Goal: Task Accomplishment & Management: Use online tool/utility

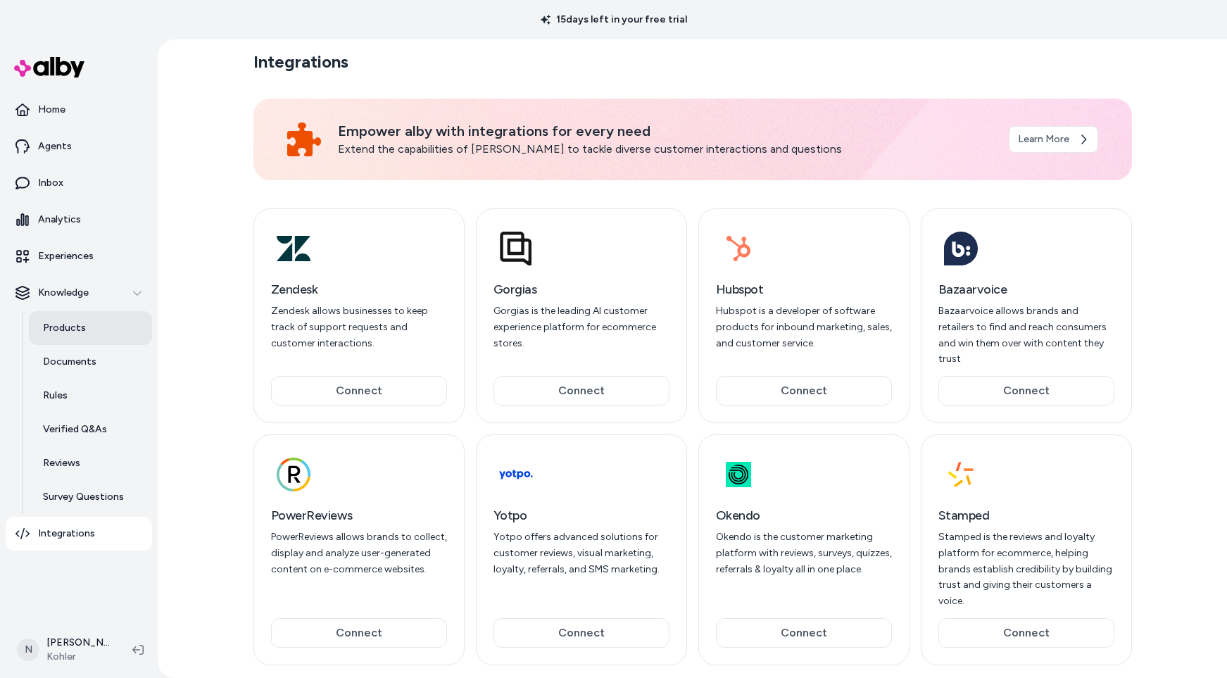
click at [65, 328] on p "Products" at bounding box center [64, 328] width 43 height 14
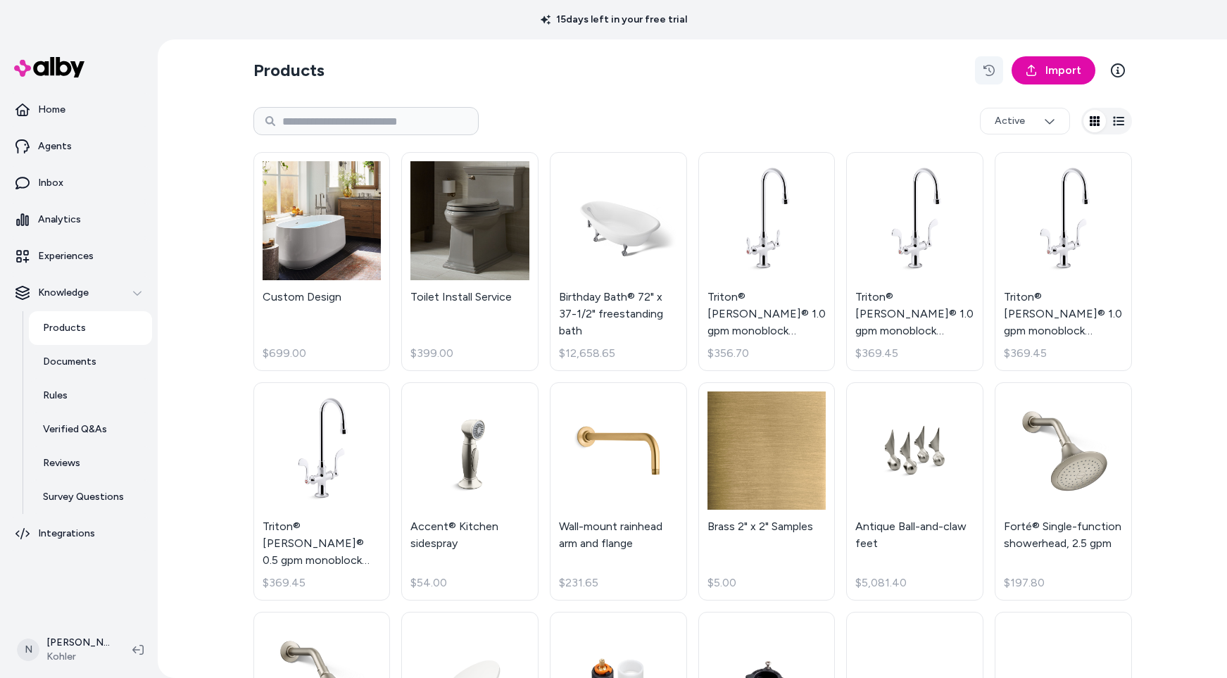
click at [985, 70] on icon "button" at bounding box center [988, 70] width 11 height 11
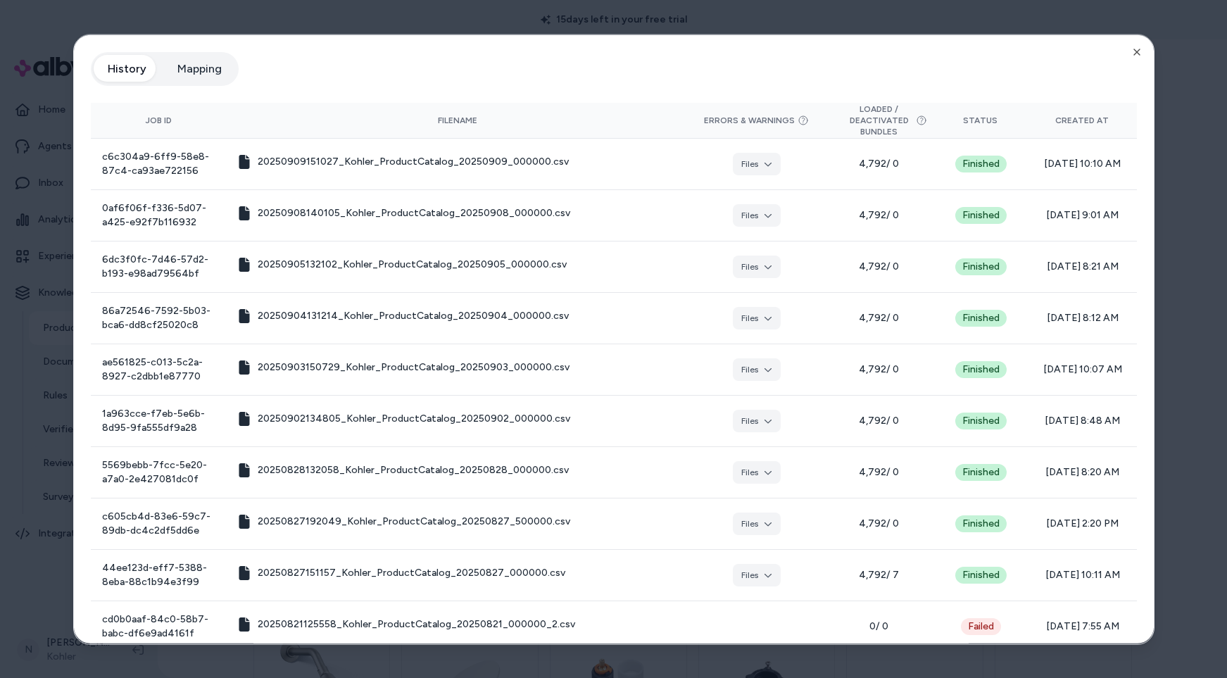
click at [194, 71] on button "Mapping" at bounding box center [199, 68] width 73 height 28
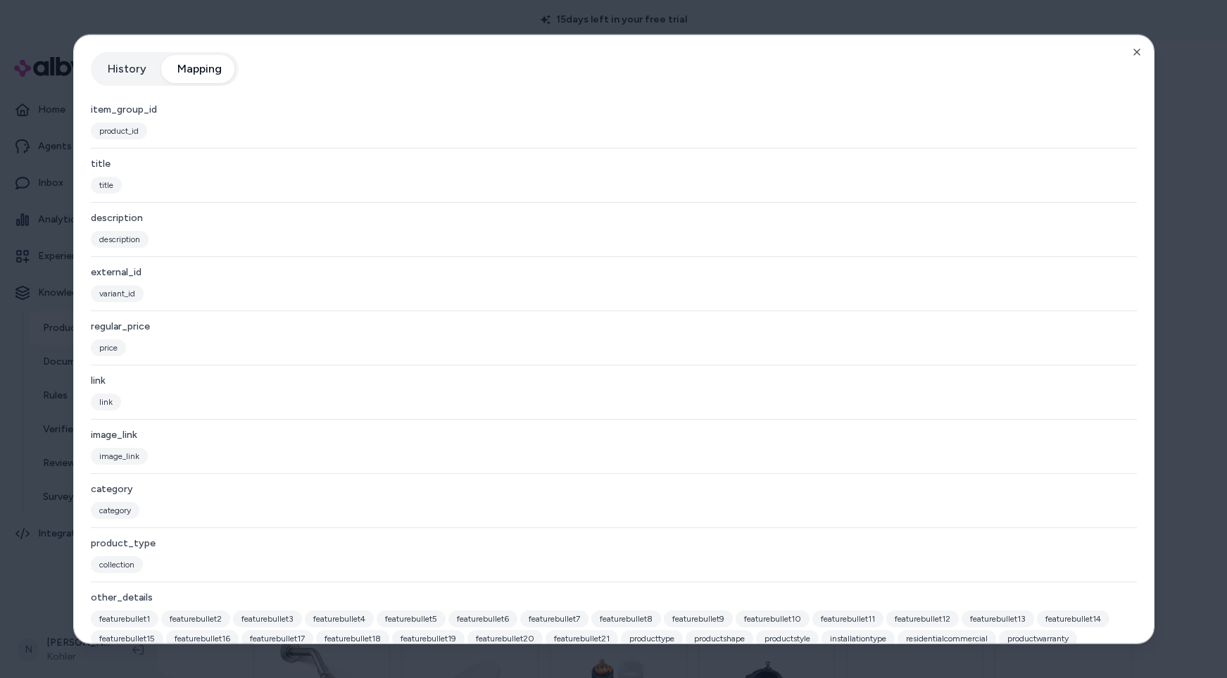
scroll to position [162, 0]
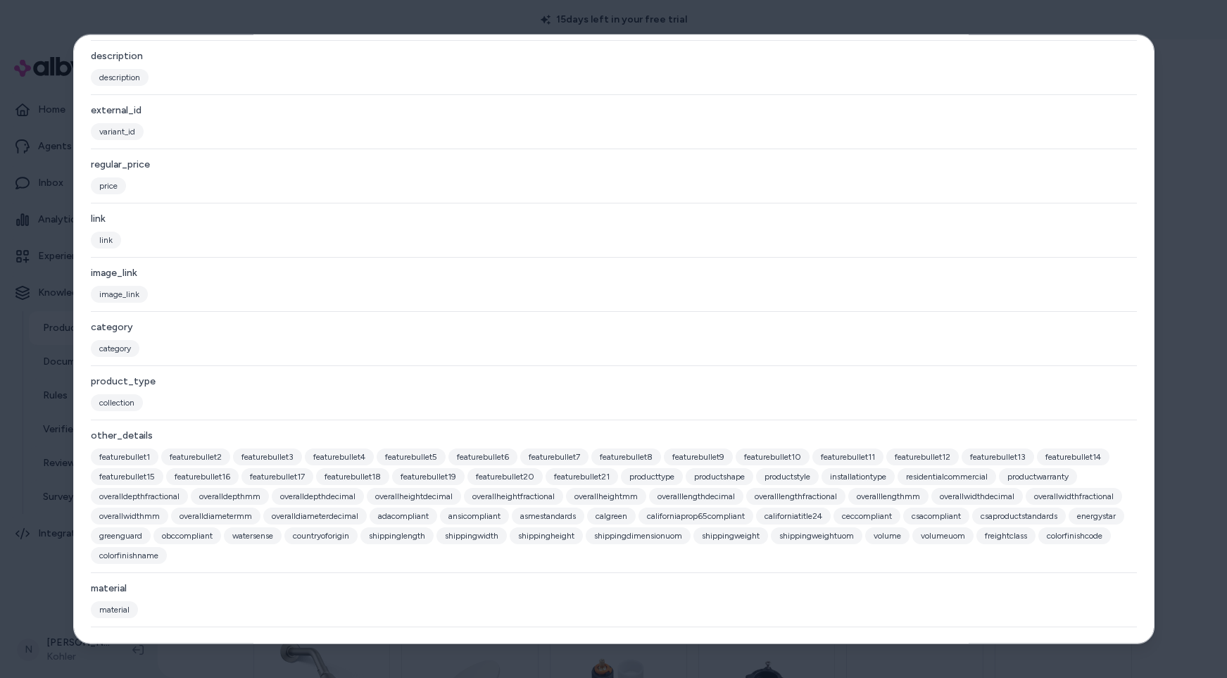
click at [1188, 35] on div at bounding box center [613, 339] width 1227 height 678
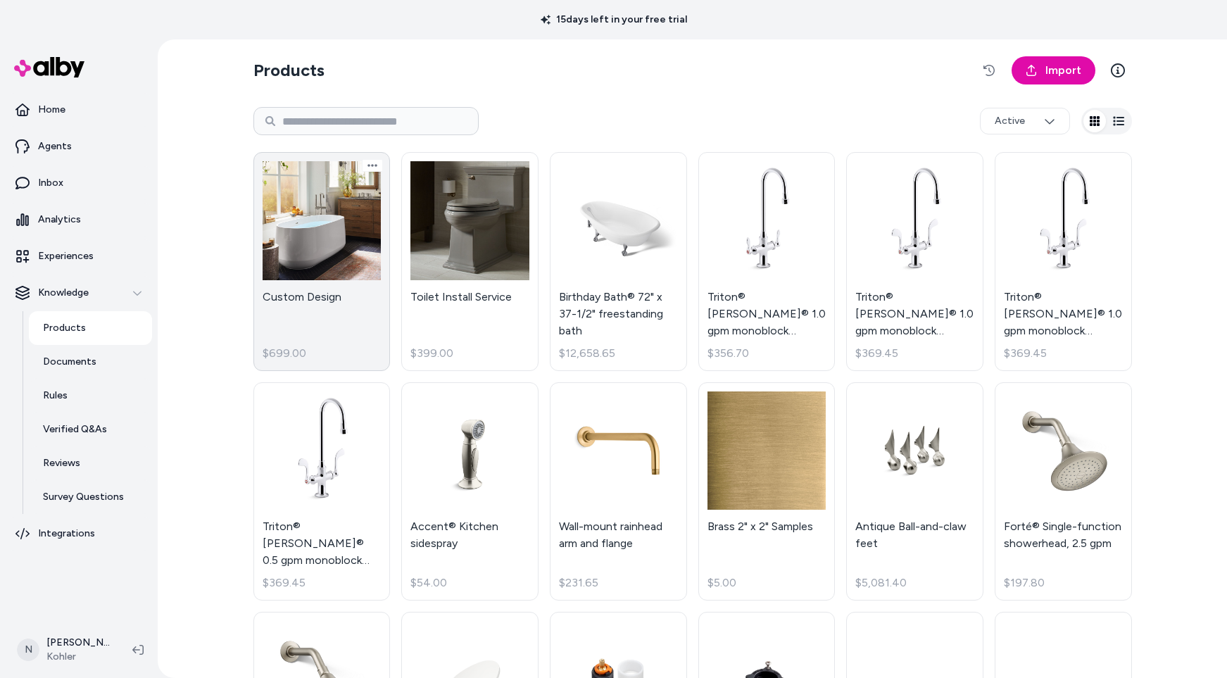
click at [308, 239] on link "Custom Design $699.00" at bounding box center [321, 261] width 137 height 219
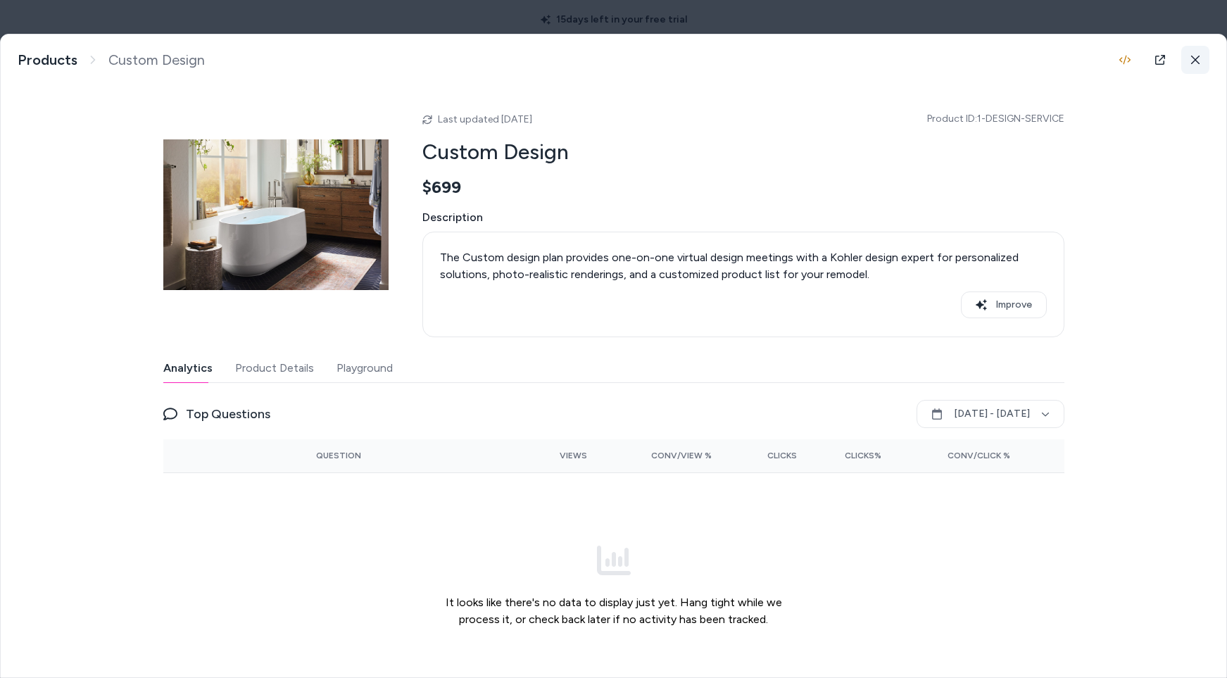
click at [1191, 57] on icon at bounding box center [1195, 60] width 8 height 8
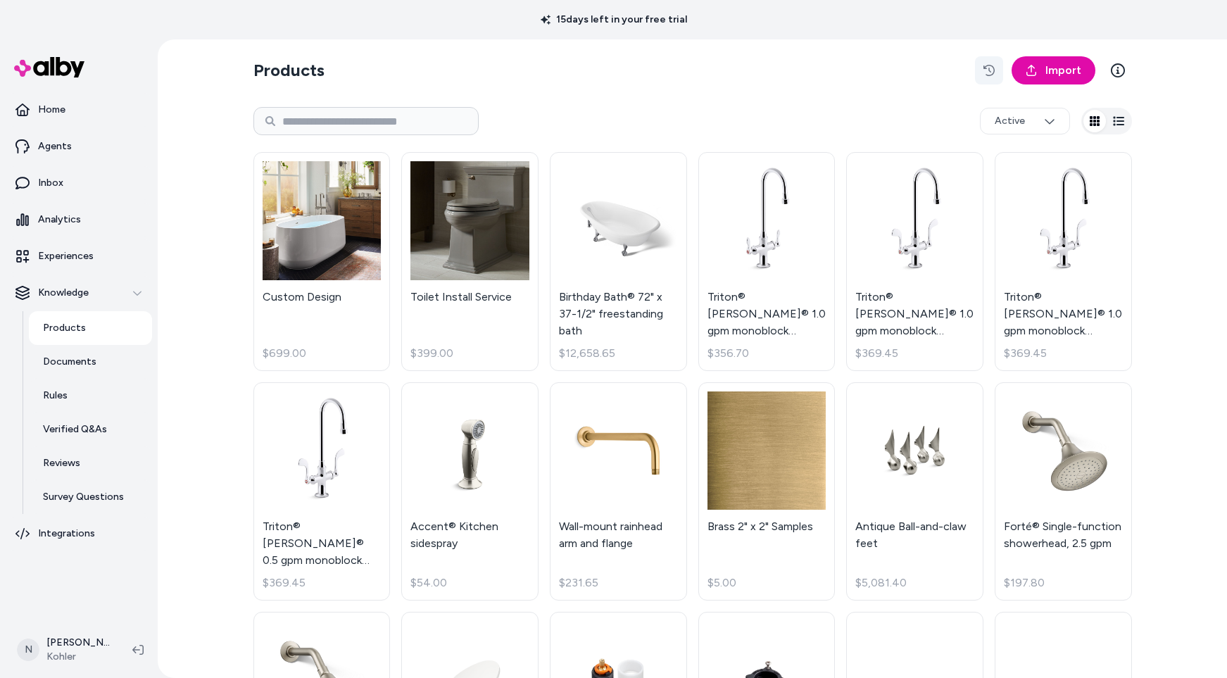
click at [983, 69] on icon "button" at bounding box center [988, 70] width 11 height 11
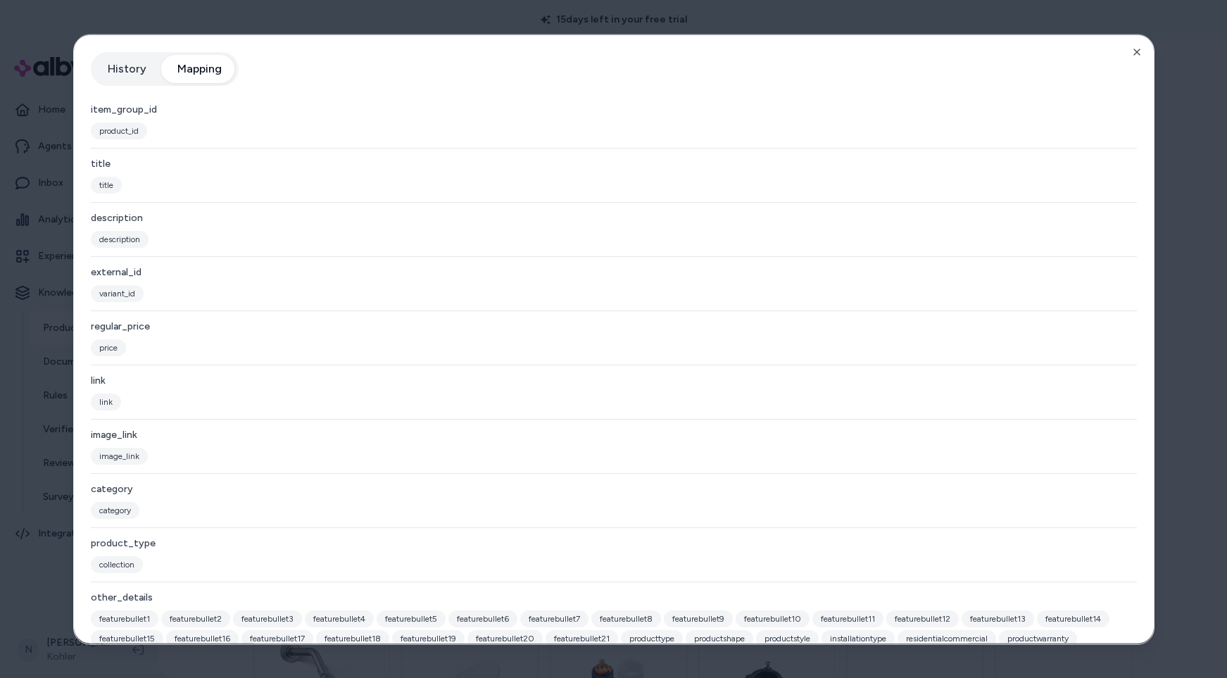
click at [194, 66] on button "Mapping" at bounding box center [199, 68] width 73 height 28
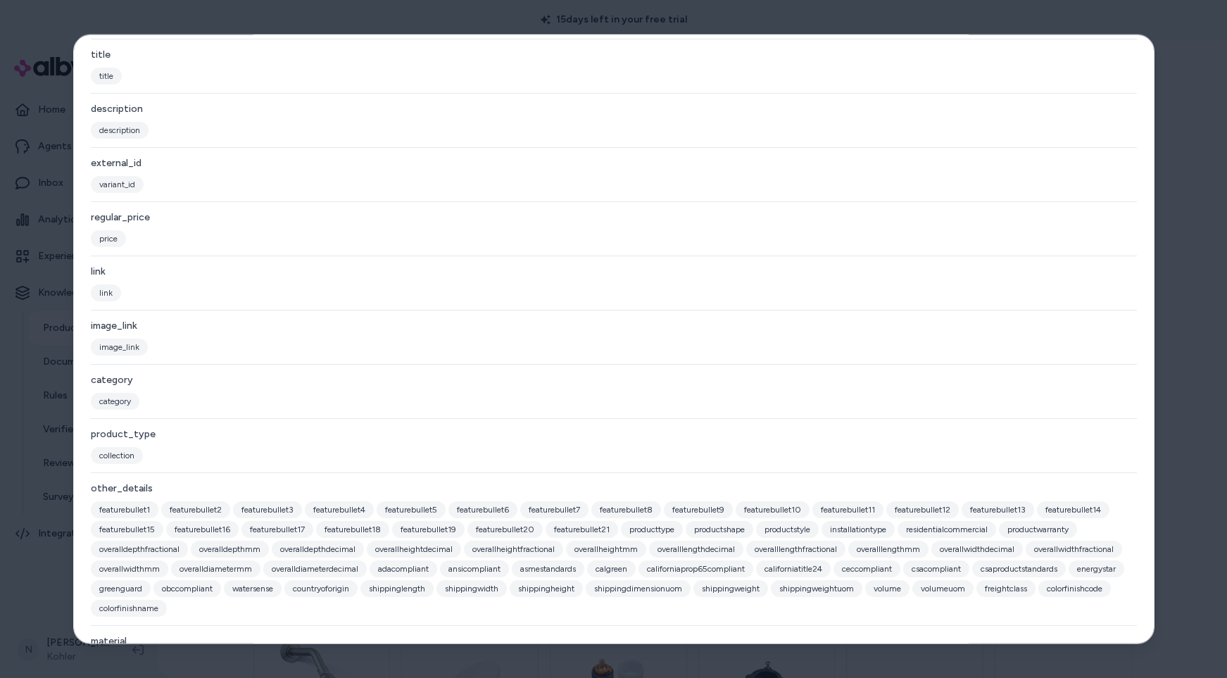
scroll to position [162, 0]
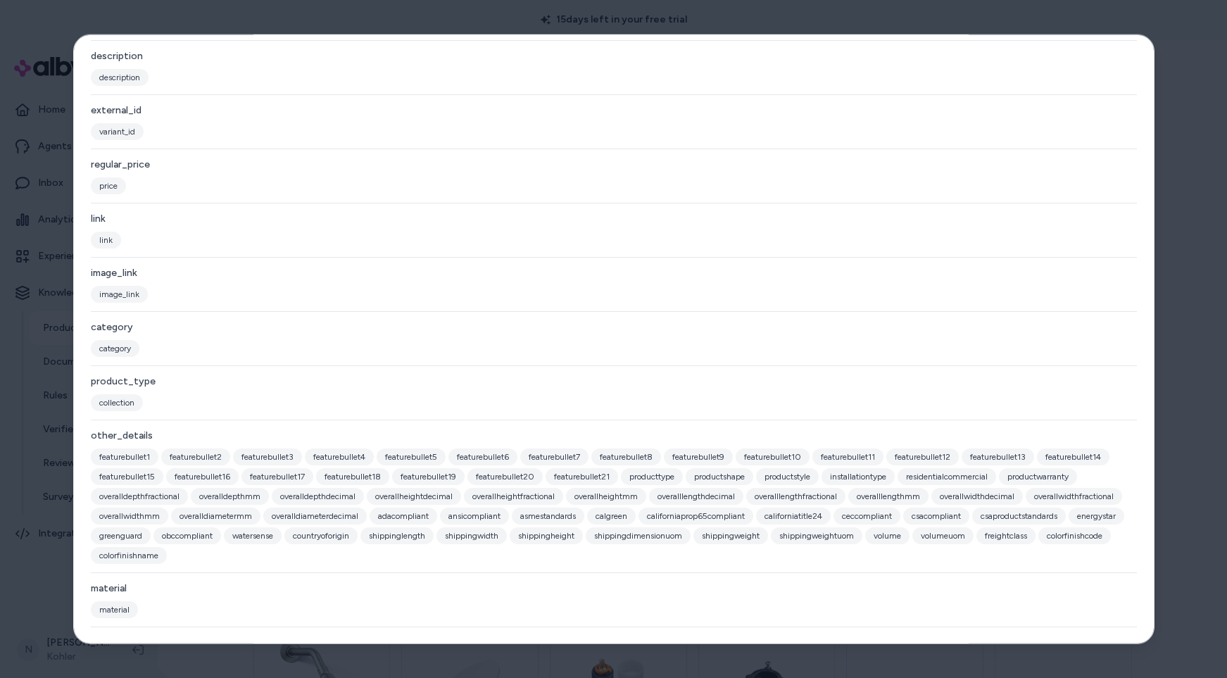
click at [1201, 84] on div at bounding box center [613, 339] width 1227 height 678
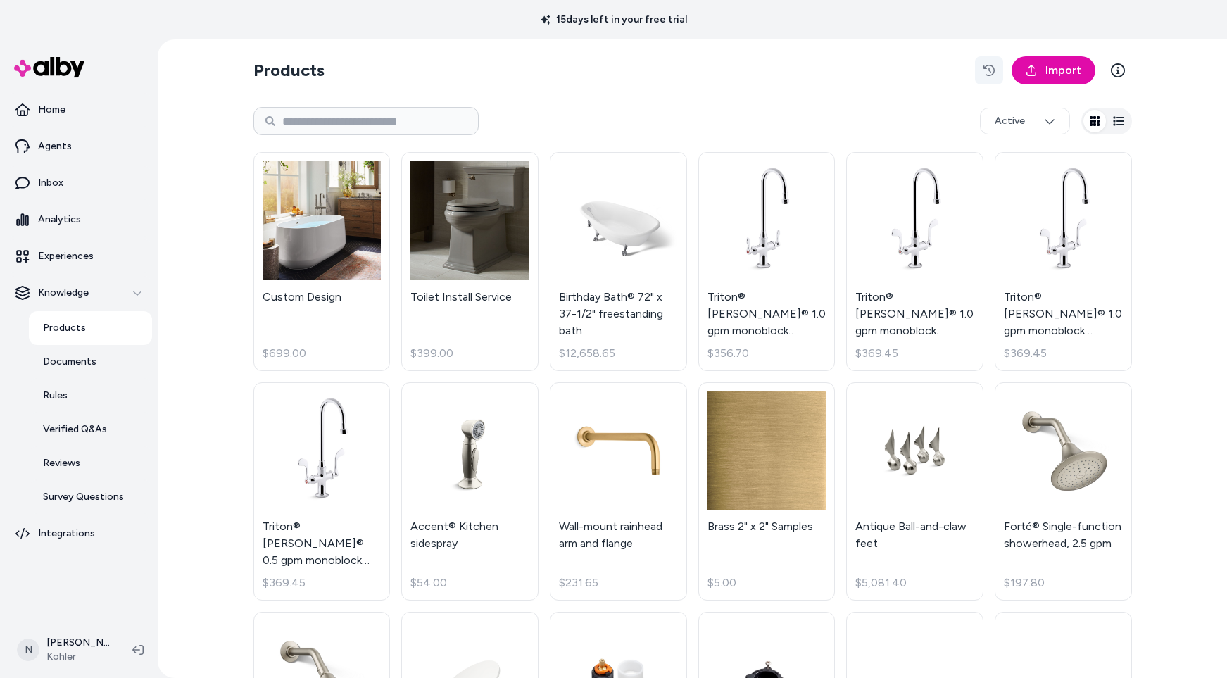
click at [986, 68] on icon "button" at bounding box center [988, 70] width 11 height 11
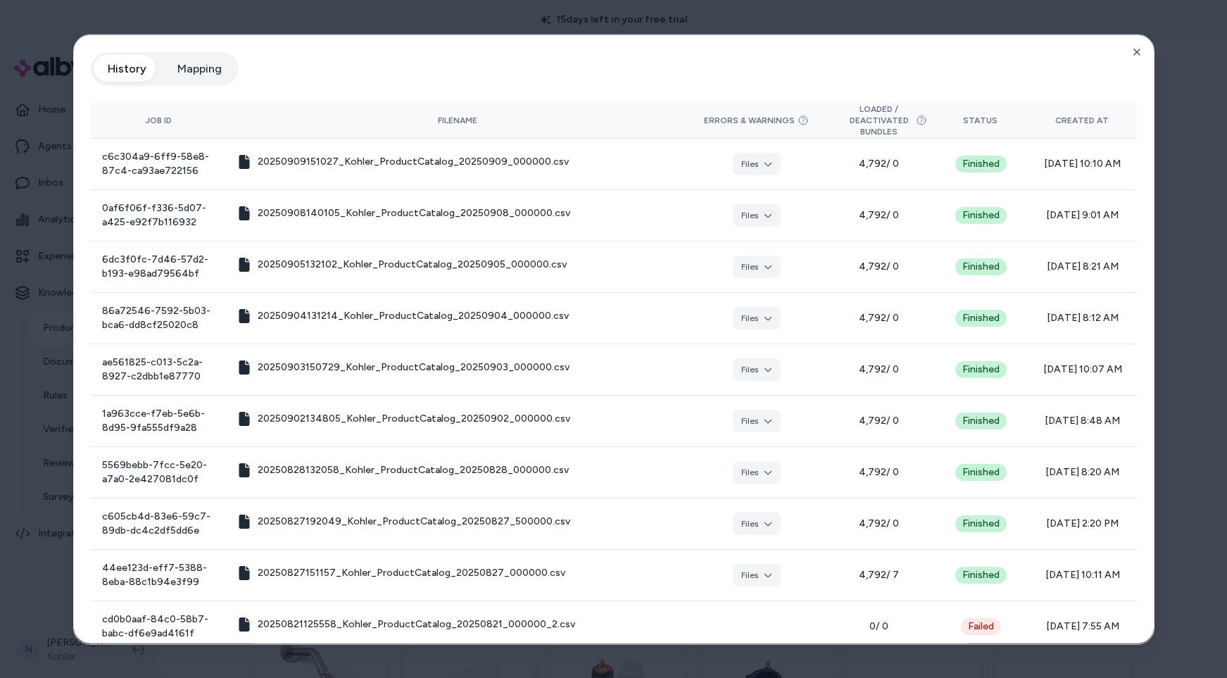
click at [196, 63] on button "Mapping" at bounding box center [199, 68] width 73 height 28
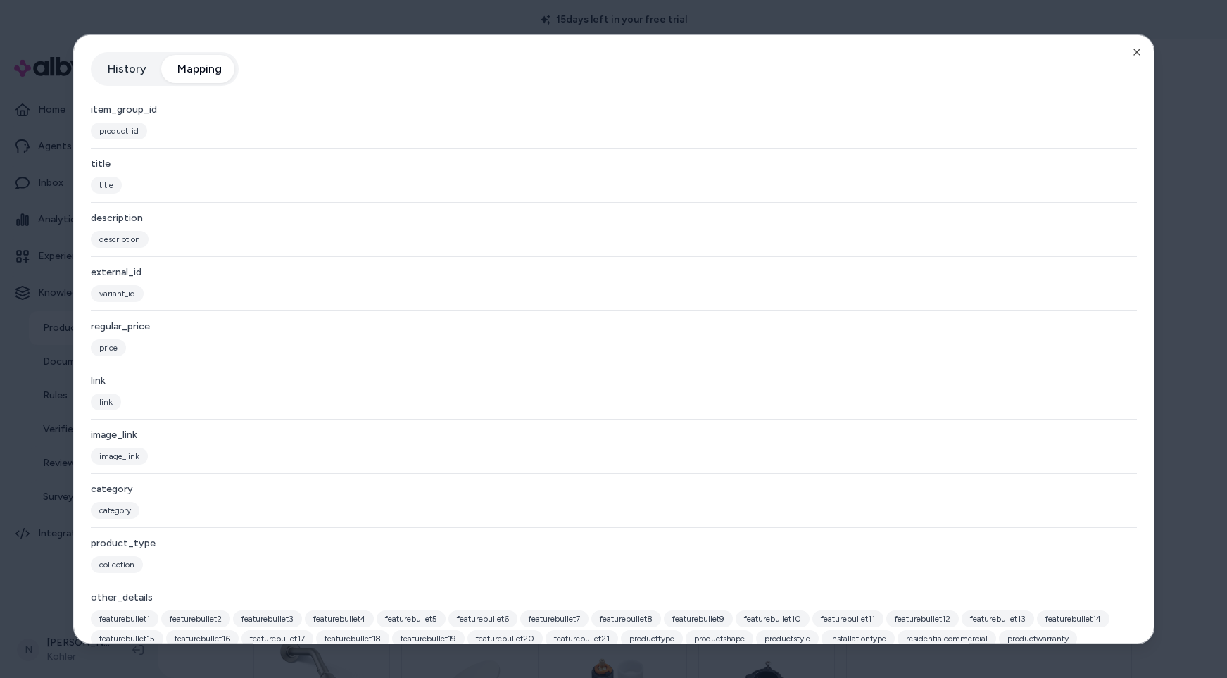
scroll to position [8, 0]
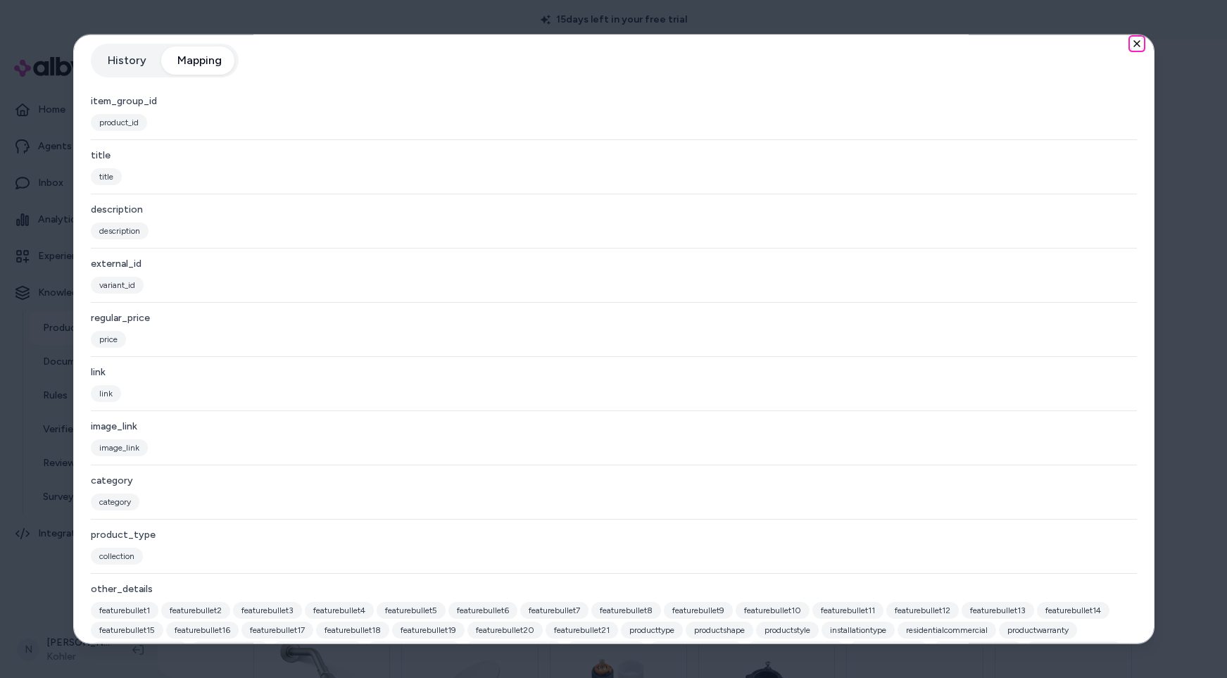
click at [1131, 41] on icon "button" at bounding box center [1136, 42] width 11 height 11
